Goal: Task Accomplishment & Management: Manage account settings

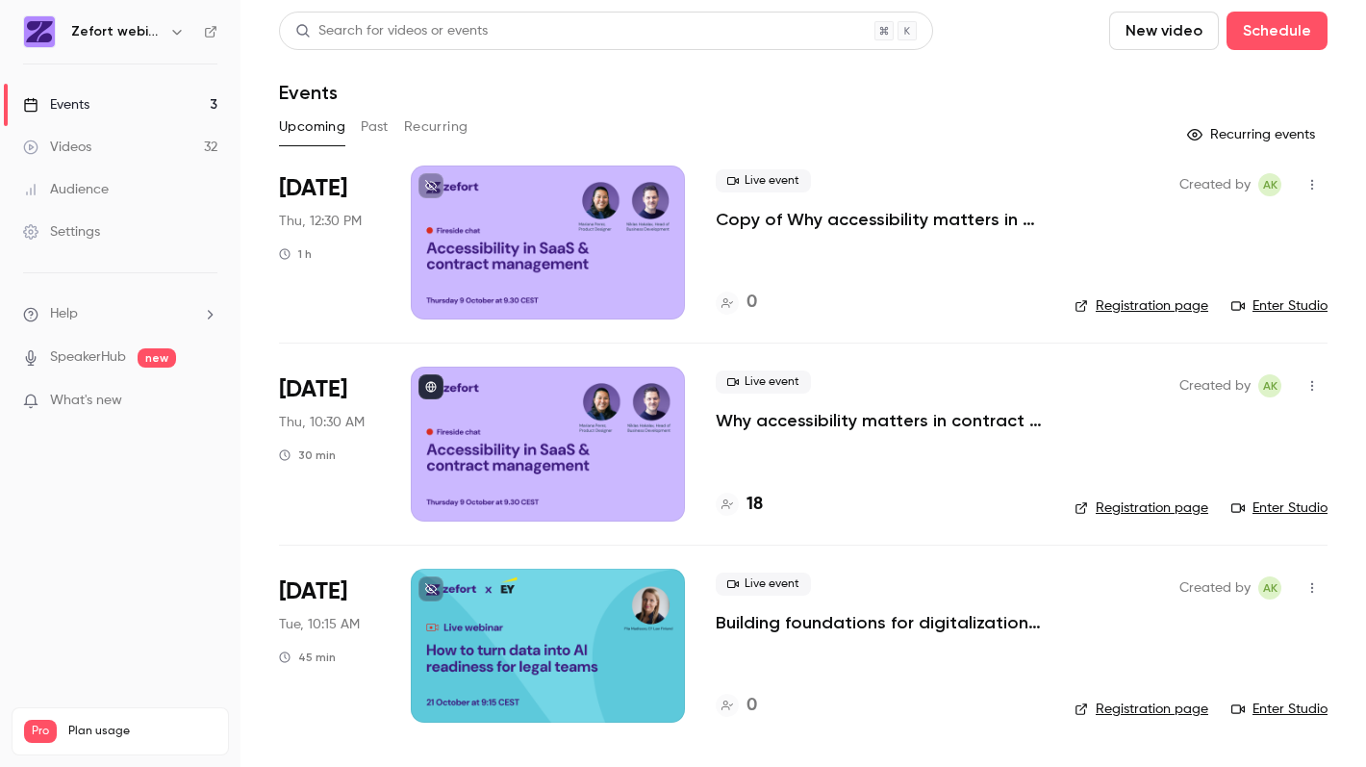
click at [562, 273] on div at bounding box center [548, 242] width 274 height 154
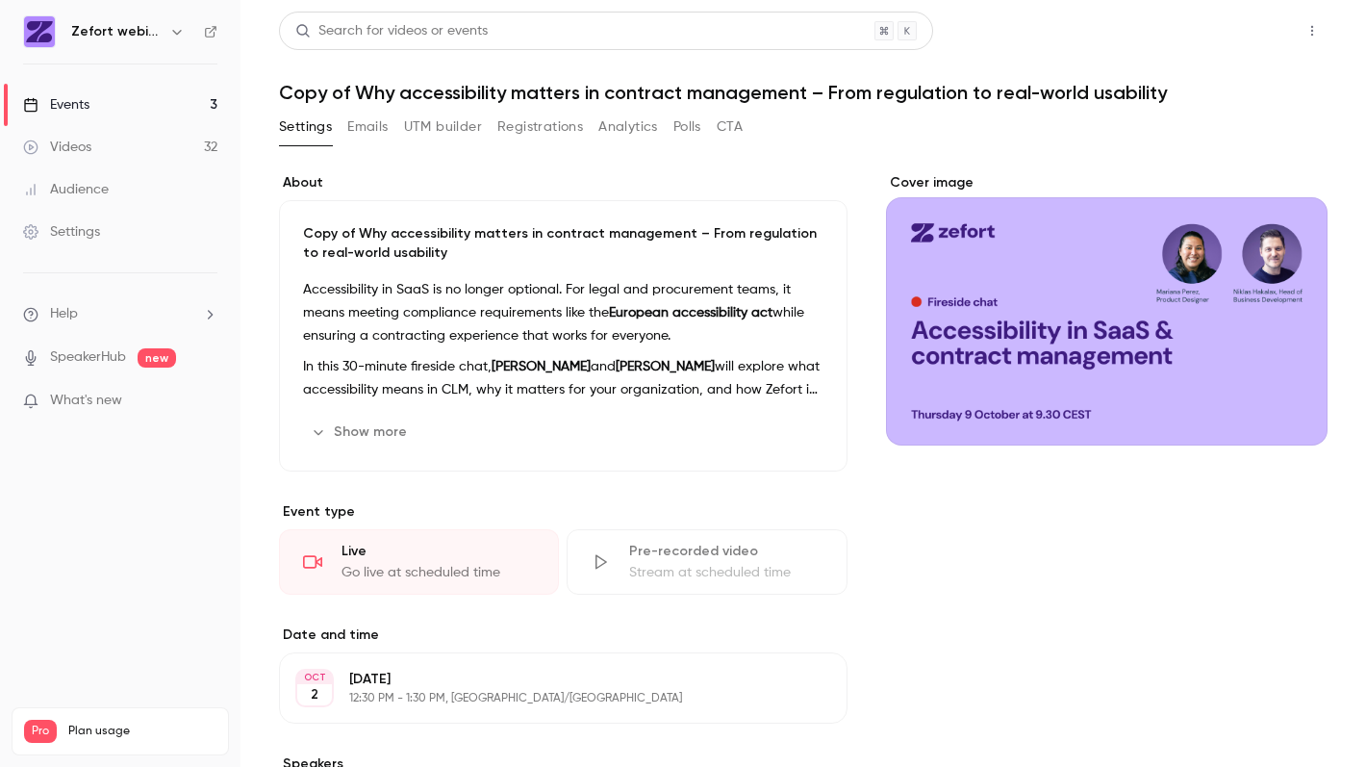
click at [1277, 30] on button "Share" at bounding box center [1243, 31] width 76 height 38
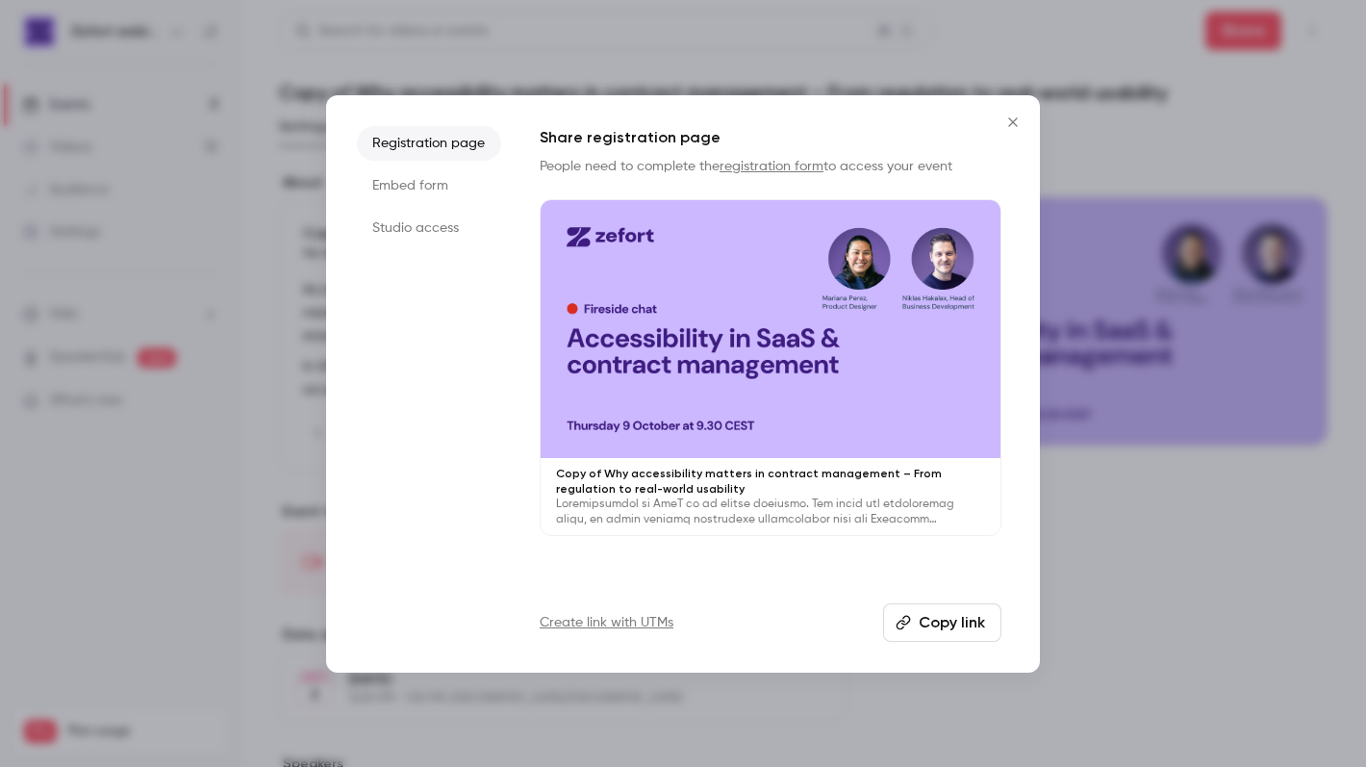
click at [937, 615] on button "Copy link" at bounding box center [942, 622] width 118 height 38
click at [1009, 122] on icon "Close" at bounding box center [1013, 121] width 23 height 15
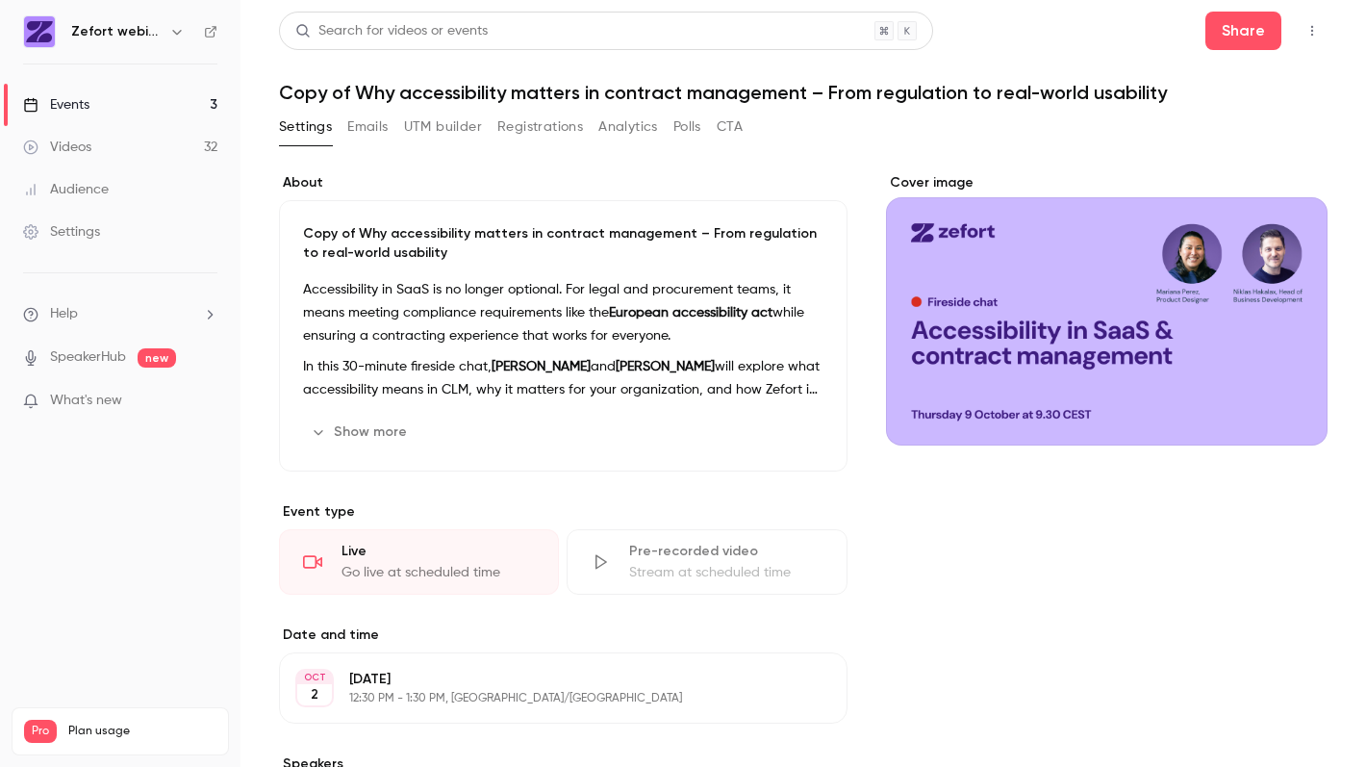
click at [1310, 25] on icon "button" at bounding box center [1312, 30] width 15 height 13
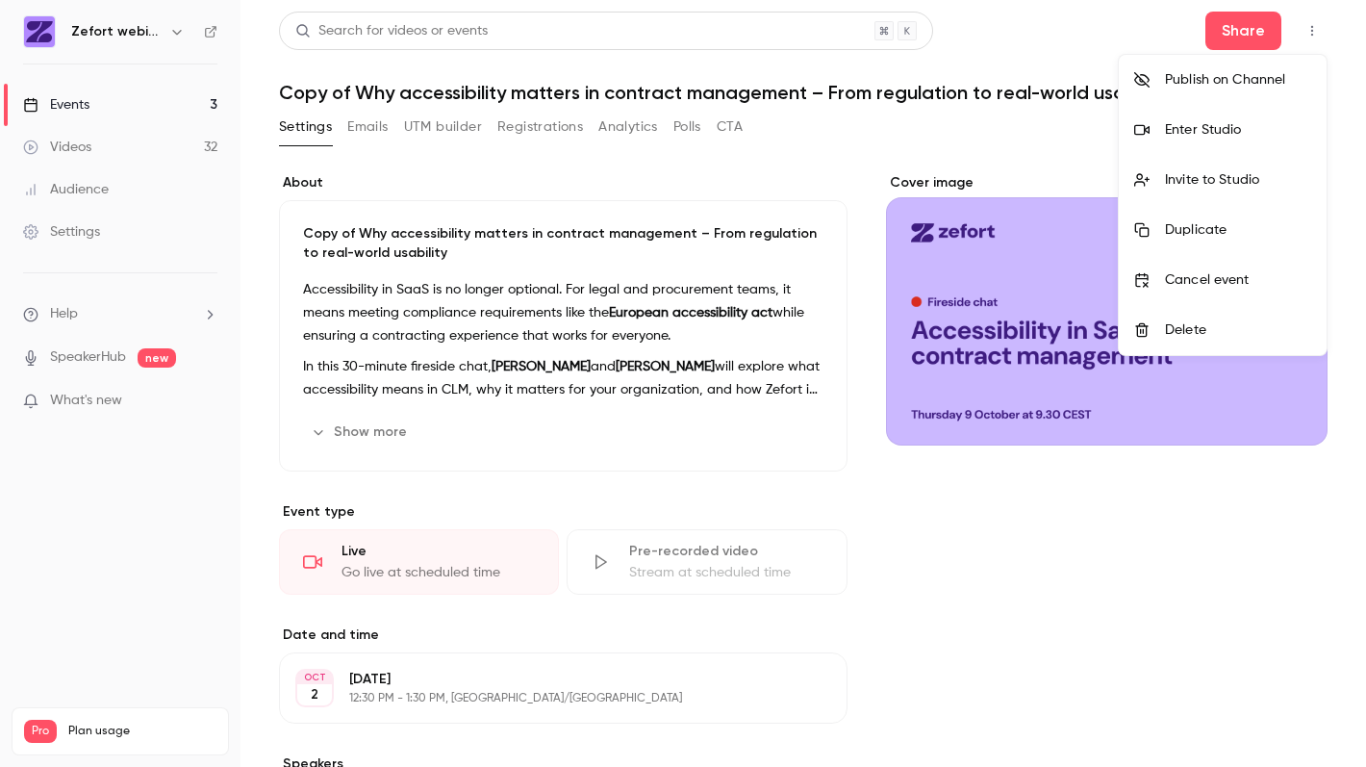
click at [1244, 130] on div "Enter Studio" at bounding box center [1238, 129] width 146 height 19
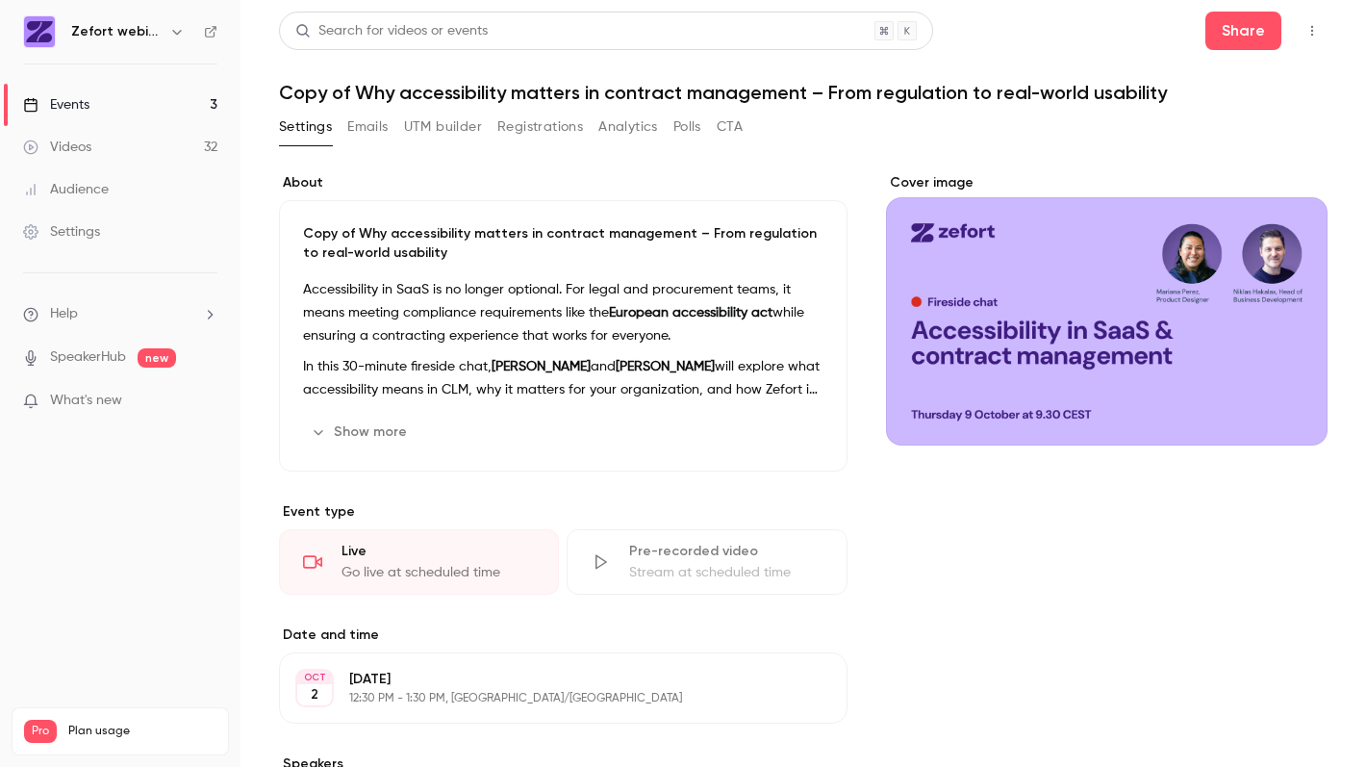
click at [1315, 37] on icon "button" at bounding box center [1312, 30] width 15 height 13
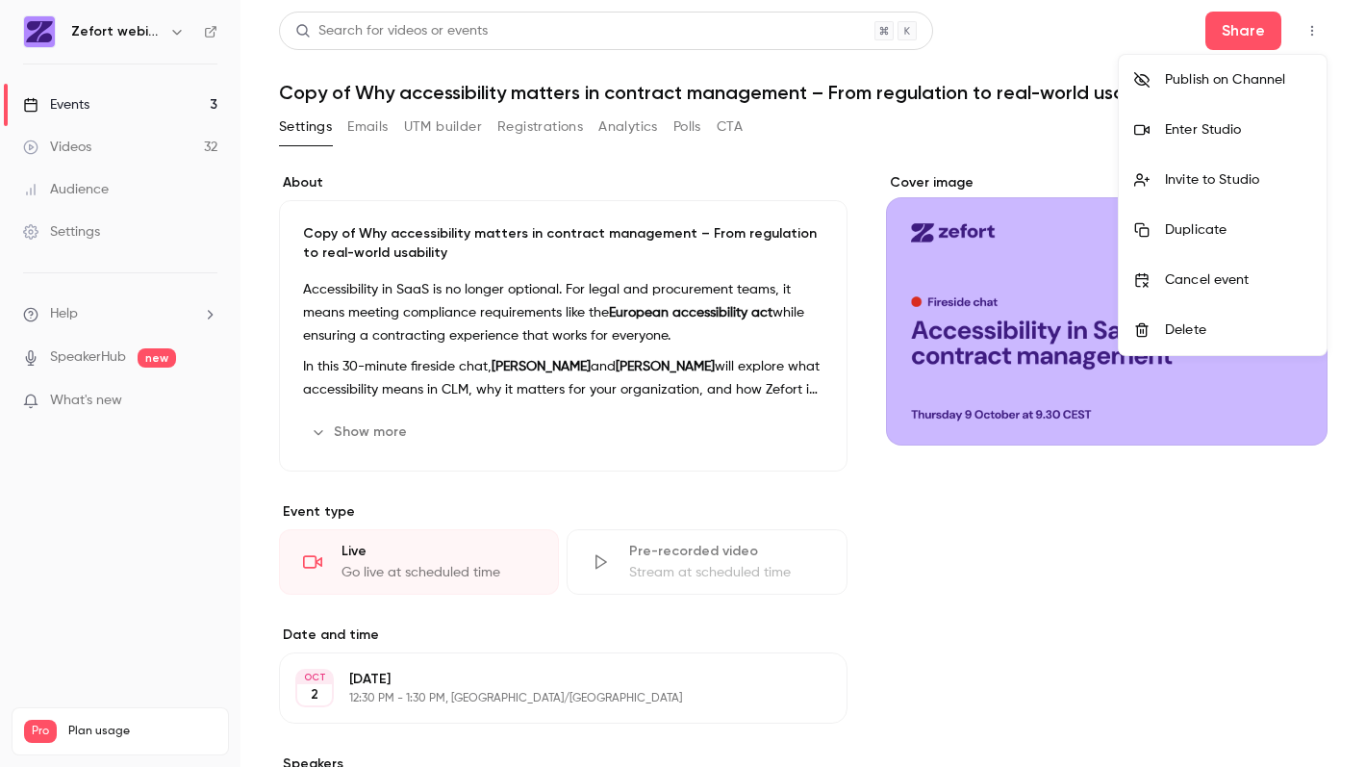
click at [1229, 135] on div "Enter Studio" at bounding box center [1238, 129] width 146 height 19
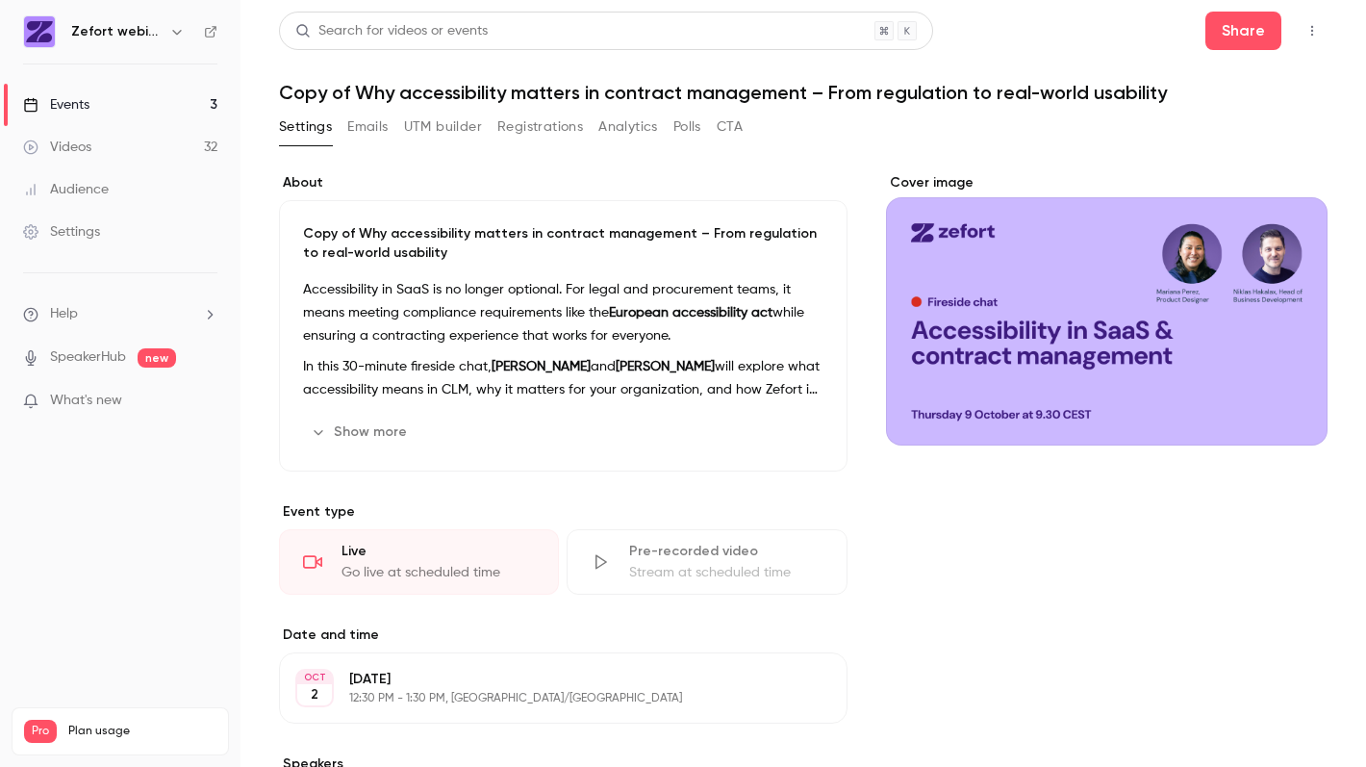
click at [85, 100] on div "Events" at bounding box center [56, 104] width 66 height 19
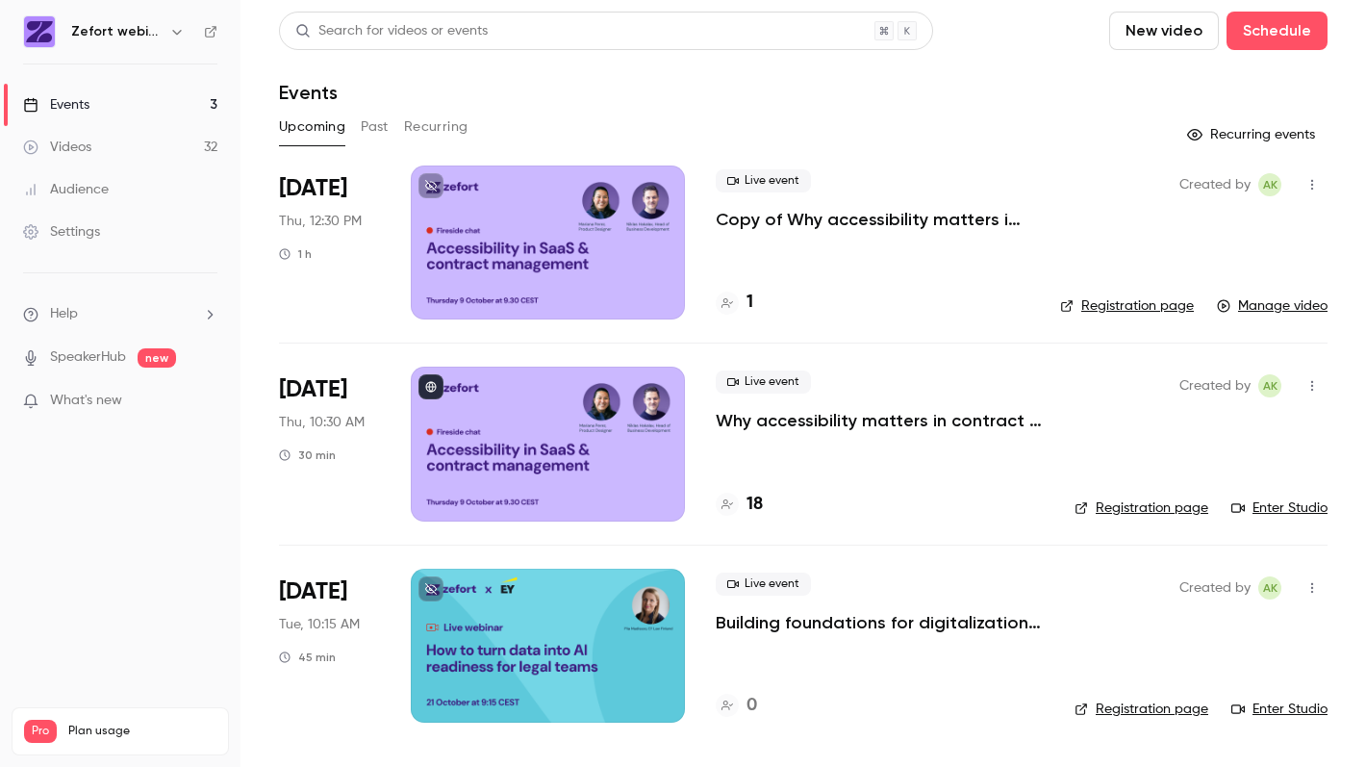
click at [1312, 184] on icon "button" at bounding box center [1312, 185] width 2 height 11
click at [1204, 384] on div "Delete" at bounding box center [1238, 383] width 146 height 19
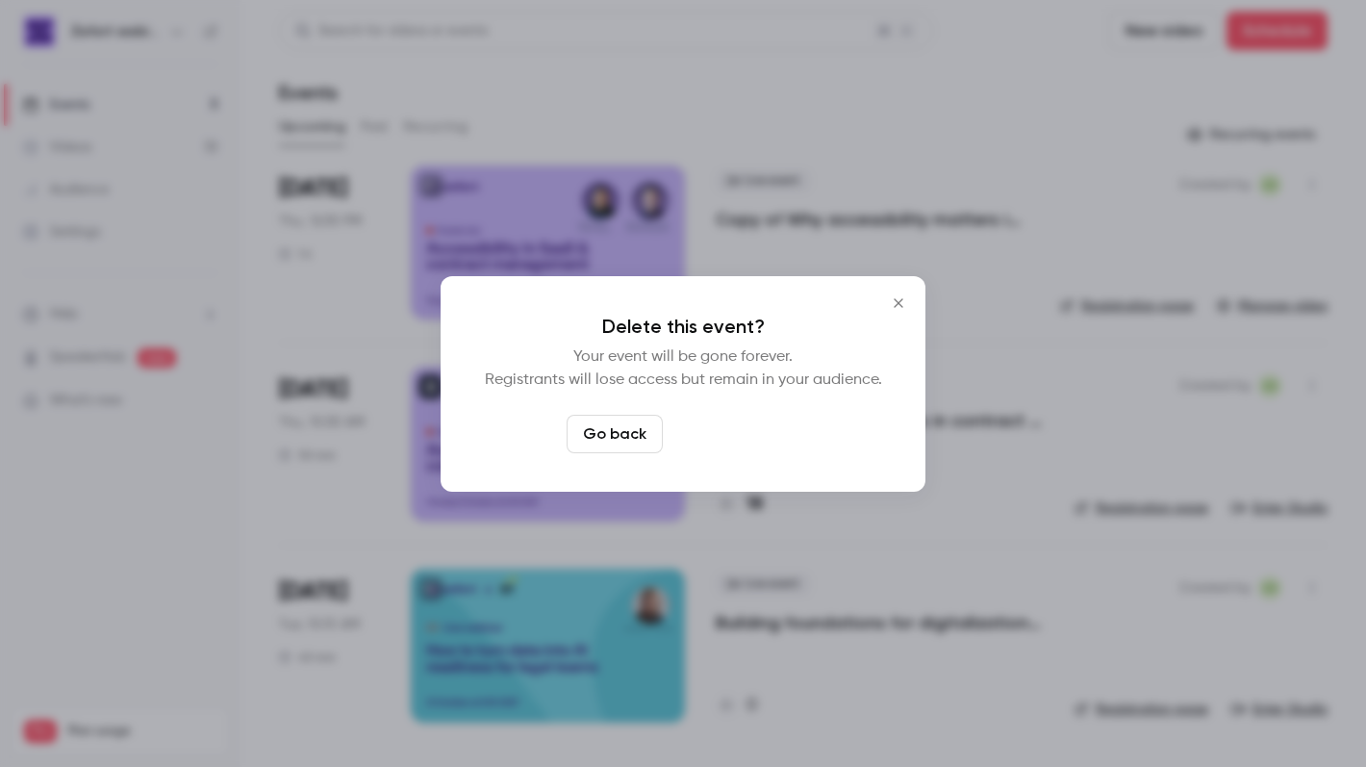
click at [750, 441] on button "Delete event" at bounding box center [735, 434] width 129 height 38
